Goal: Navigation & Orientation: Find specific page/section

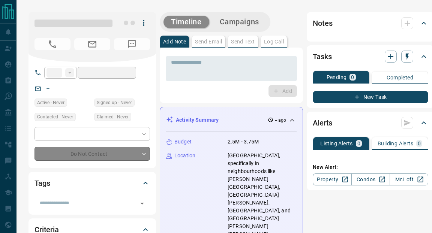
type input "**"
type input "**********"
type input "*"
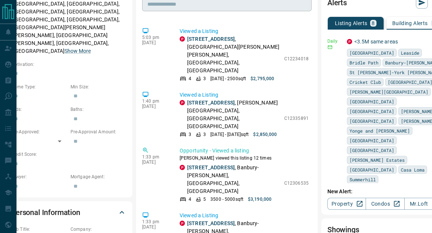
scroll to position [1722, 0]
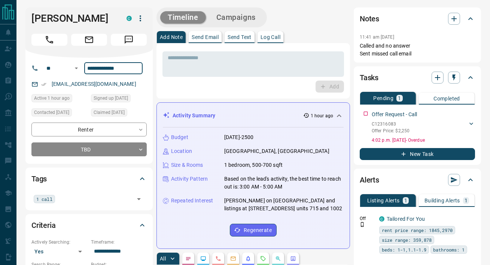
drag, startPoint x: 125, startPoint y: 68, endPoint x: 90, endPoint y: 66, distance: 35.3
click at [90, 66] on input "**********" at bounding box center [113, 68] width 58 height 12
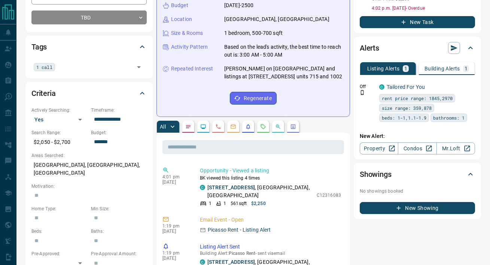
scroll to position [207, 0]
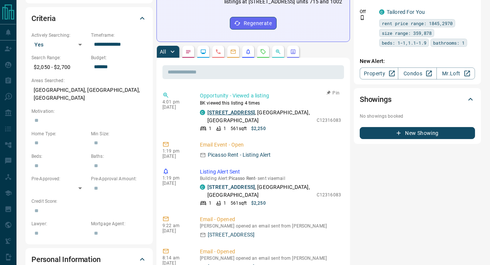
click at [234, 112] on link "715 - 318 Richmond Street W" at bounding box center [232, 112] width 48 height 6
click at [245, 146] on p "Email Event - Open" at bounding box center [270, 145] width 141 height 8
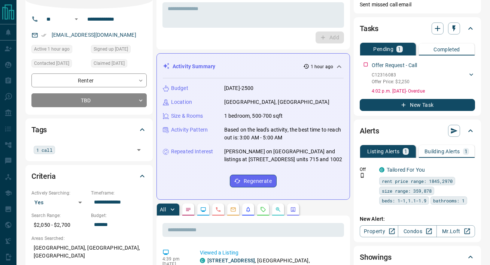
scroll to position [0, 0]
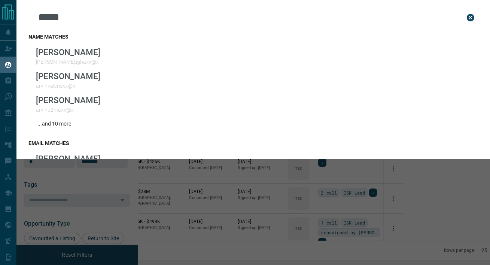
scroll to position [198, 349]
click at [142, 196] on div "Leads Search Bar ***** Search for a lead by name, email, phone, or id name matc…" at bounding box center [261, 132] width 490 height 265
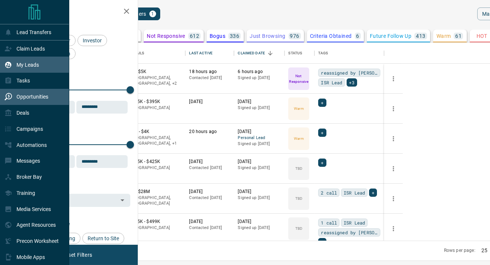
click at [21, 97] on p "Opportunities" at bounding box center [32, 97] width 32 height 6
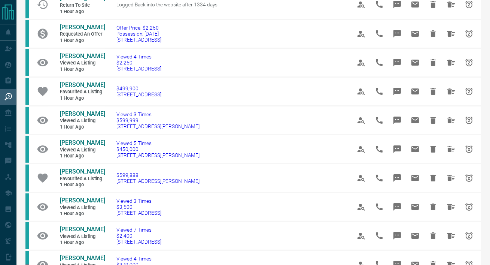
scroll to position [354, 0]
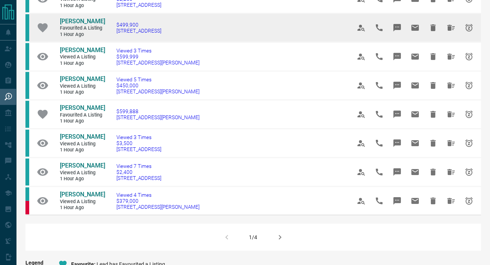
scroll to position [417, 0]
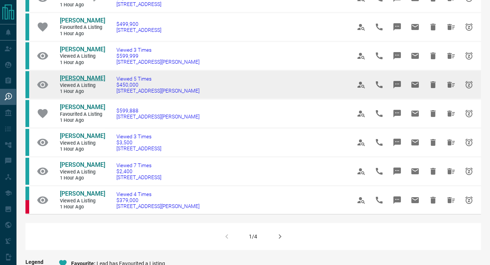
click at [73, 82] on span "Janani Suyendran" at bounding box center [82, 78] width 45 height 7
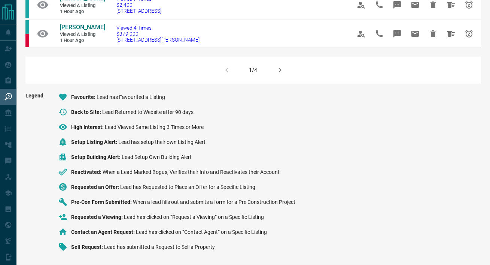
scroll to position [628, 0]
click at [280, 75] on icon "button" at bounding box center [280, 70] width 9 height 9
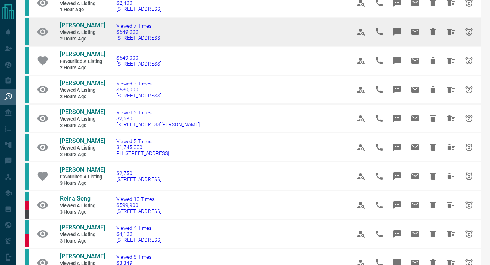
scroll to position [95, 0]
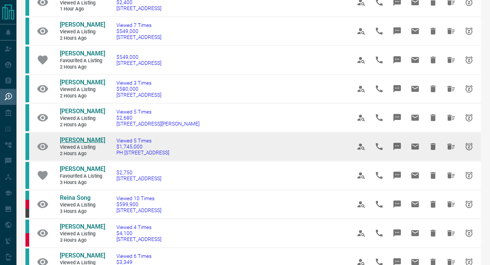
click at [73, 144] on span "Hang Li" at bounding box center [82, 139] width 45 height 7
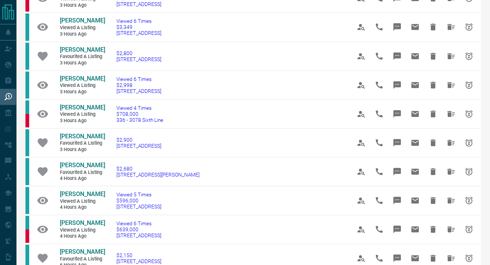
scroll to position [336, 0]
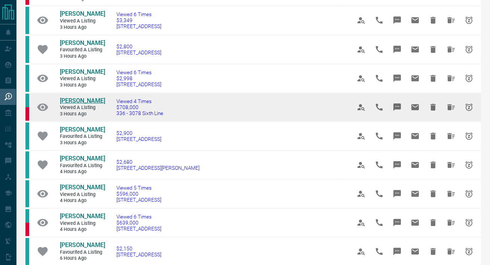
click at [80, 104] on span "Ankit Talwar" at bounding box center [82, 100] width 45 height 7
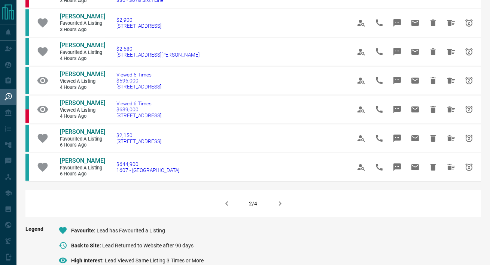
scroll to position [461, 0]
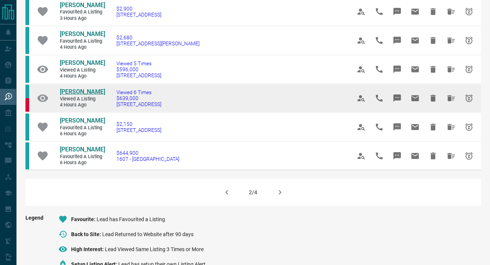
click at [82, 95] on span "Ying Sham" at bounding box center [82, 91] width 45 height 7
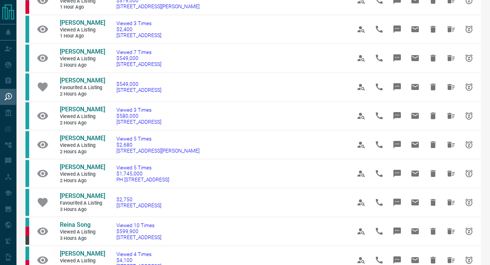
scroll to position [0, 0]
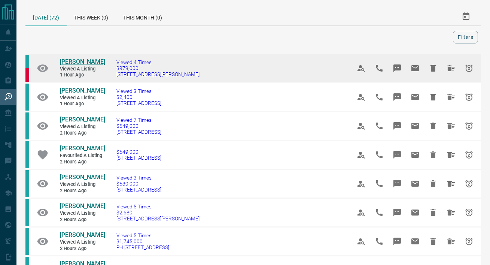
click at [80, 59] on span "Veronika Rados" at bounding box center [82, 61] width 45 height 7
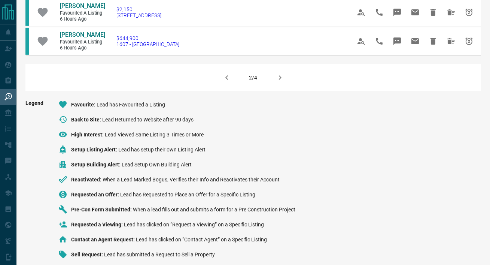
scroll to position [604, 0]
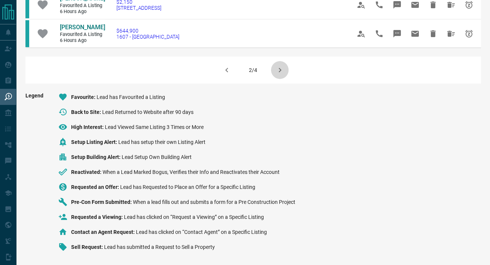
click at [280, 69] on icon "button" at bounding box center [280, 70] width 9 height 9
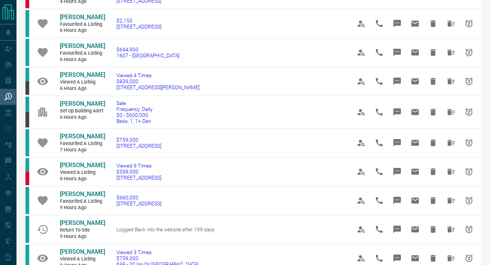
scroll to position [74, 0]
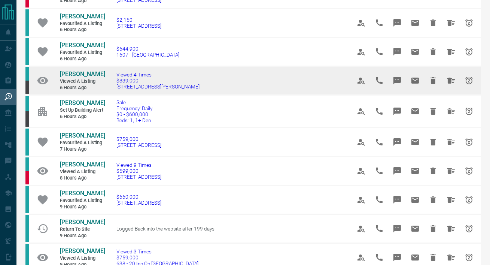
click at [82, 67] on td "Tiyondah Kayla Viewed a Listing 6 hours ago" at bounding box center [77, 81] width 56 height 28
click at [82, 73] on span "Tiyondah Kayla" at bounding box center [82, 73] width 45 height 7
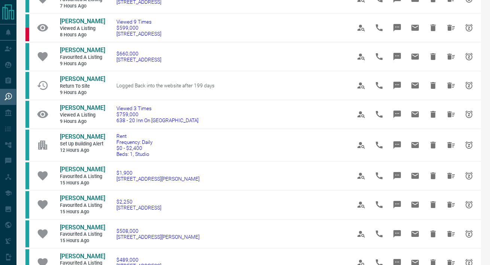
scroll to position [184, 0]
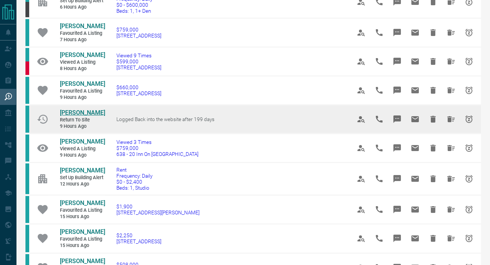
click at [73, 114] on span "Casey Thompson" at bounding box center [82, 112] width 45 height 7
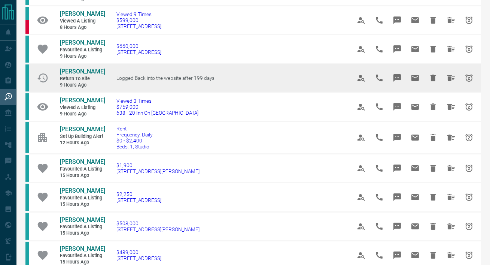
scroll to position [226, 0]
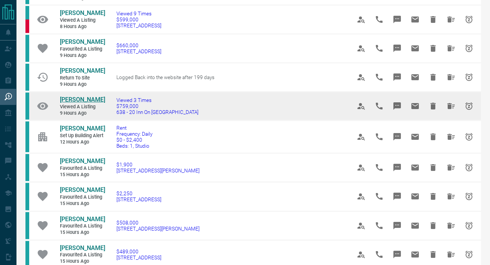
click at [75, 103] on span "Fiona Cheng" at bounding box center [82, 99] width 45 height 7
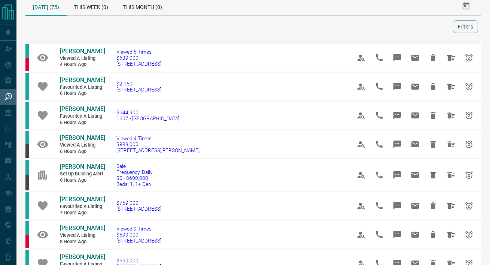
scroll to position [0, 0]
